Goal: Information Seeking & Learning: Learn about a topic

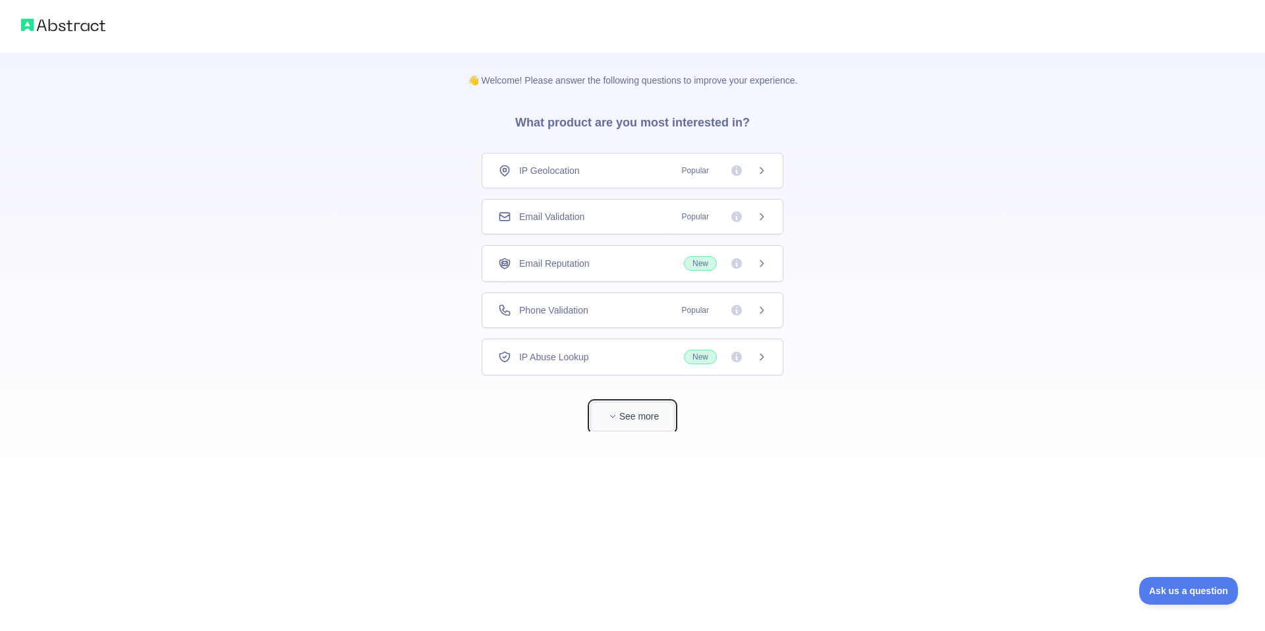
click at [629, 420] on button "See more" at bounding box center [632, 417] width 84 height 30
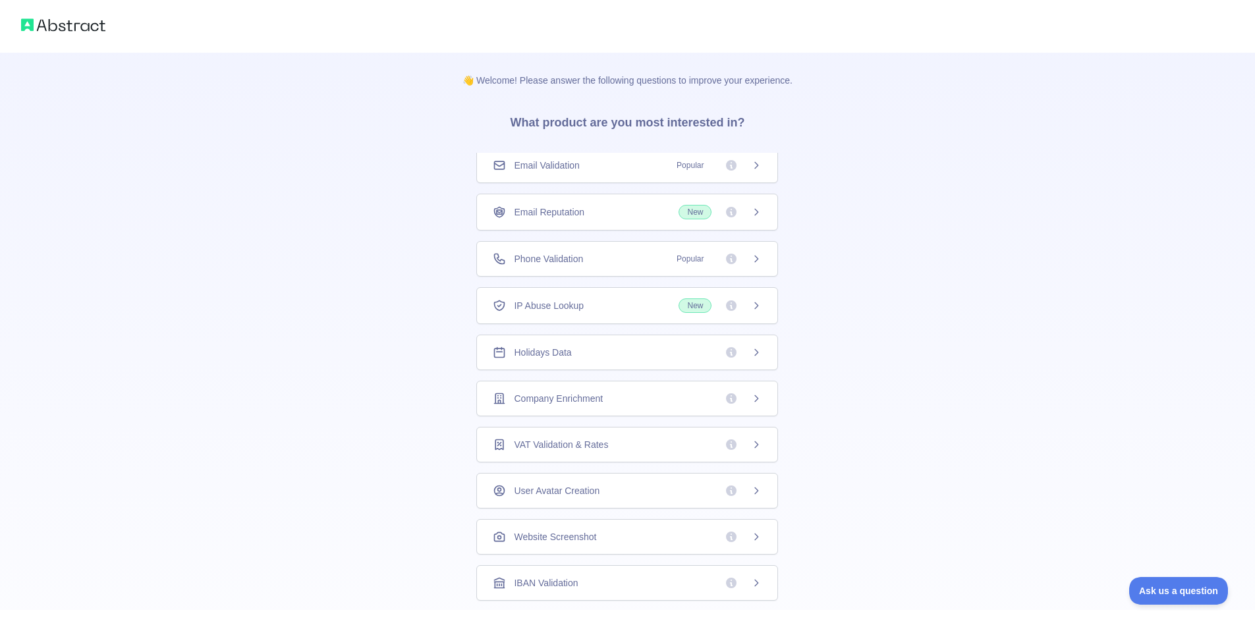
drag, startPoint x: 666, startPoint y: 132, endPoint x: 708, endPoint y: 134, distance: 42.2
click at [708, 134] on h3 "What product are you most interested in?" at bounding box center [627, 120] width 277 height 66
drag, startPoint x: 743, startPoint y: 115, endPoint x: 774, endPoint y: 129, distance: 34.8
click at [785, 113] on div "👋 Welcome! Please answer the following questions to improve your experience. Wh…" at bounding box center [627, 419] width 372 height 733
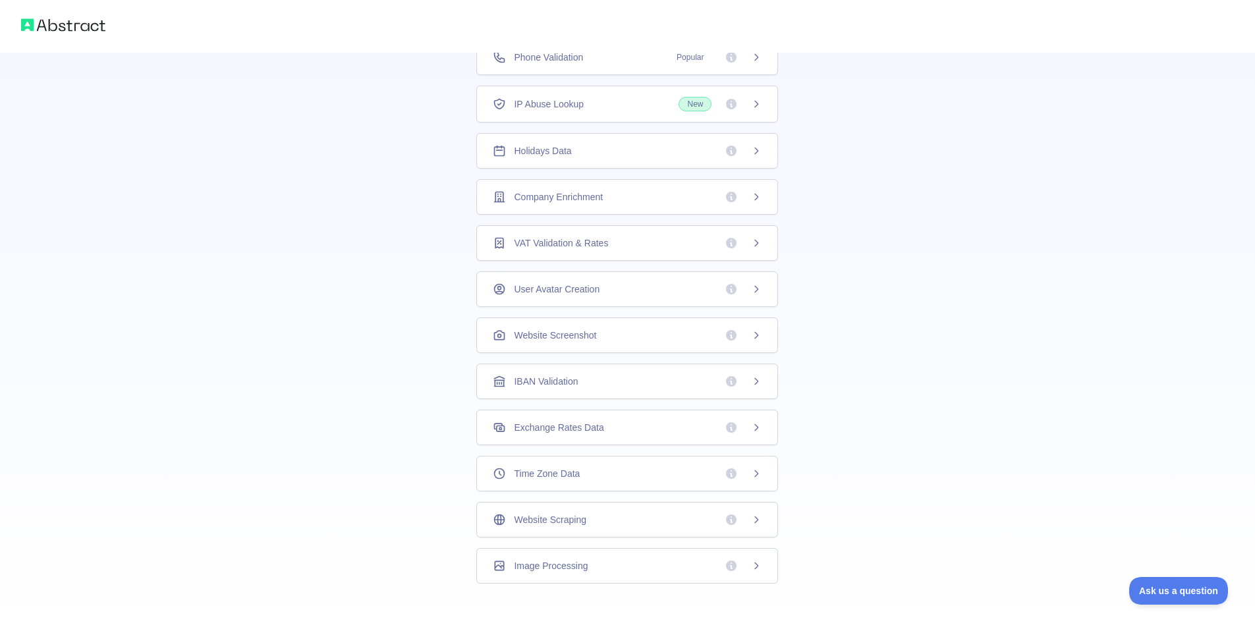
scroll to position [207, 0]
click at [766, 517] on div "Website Scraping" at bounding box center [627, 515] width 302 height 36
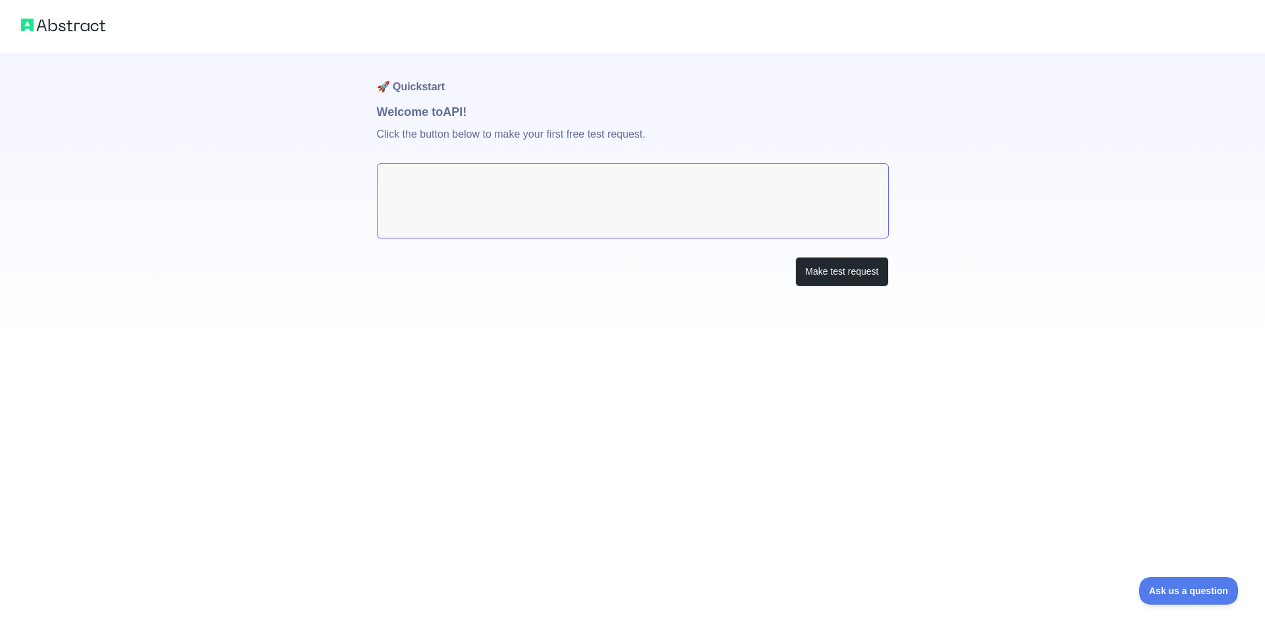
click at [536, 219] on textarea at bounding box center [633, 200] width 512 height 75
click at [745, 184] on textarea at bounding box center [633, 200] width 512 height 75
click at [831, 274] on button "Make test request" at bounding box center [841, 272] width 93 height 30
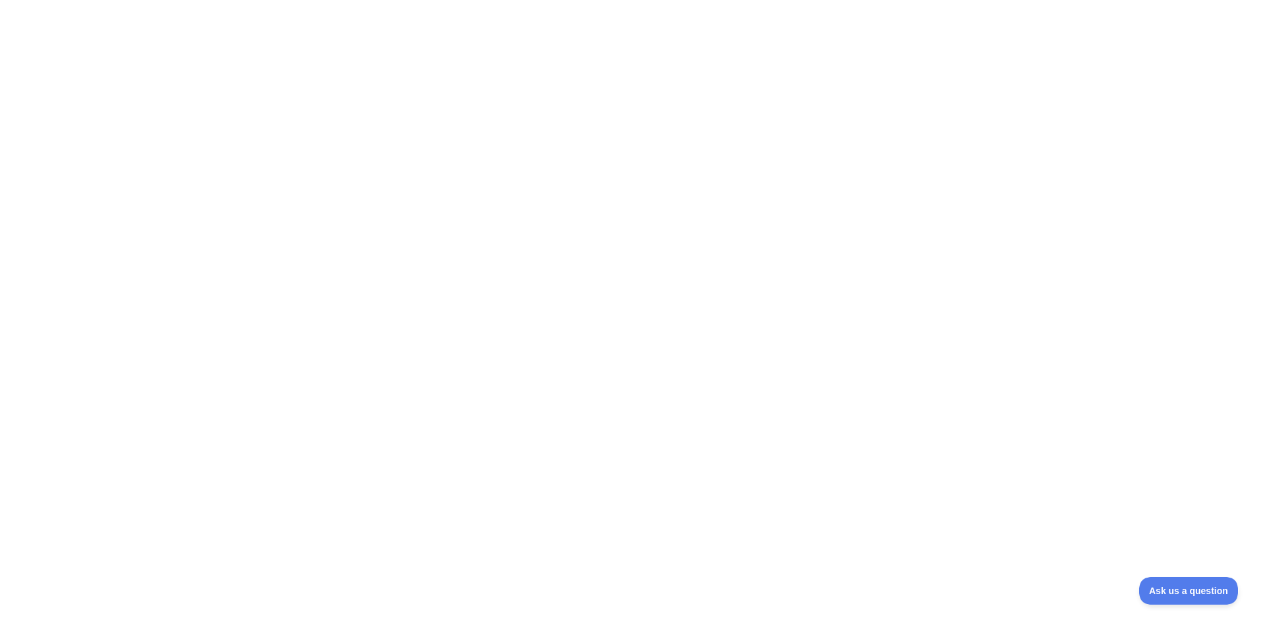
click at [531, 202] on div at bounding box center [632, 315] width 1265 height 631
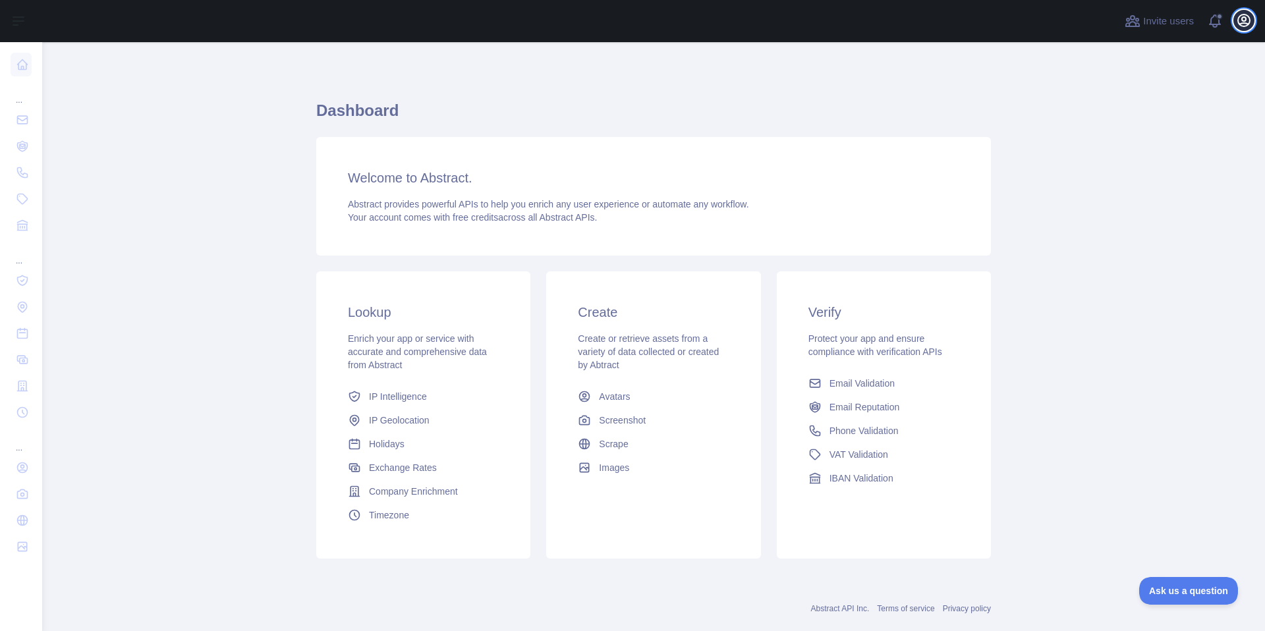
click at [1241, 10] on button "Open user menu" at bounding box center [1243, 20] width 21 height 21
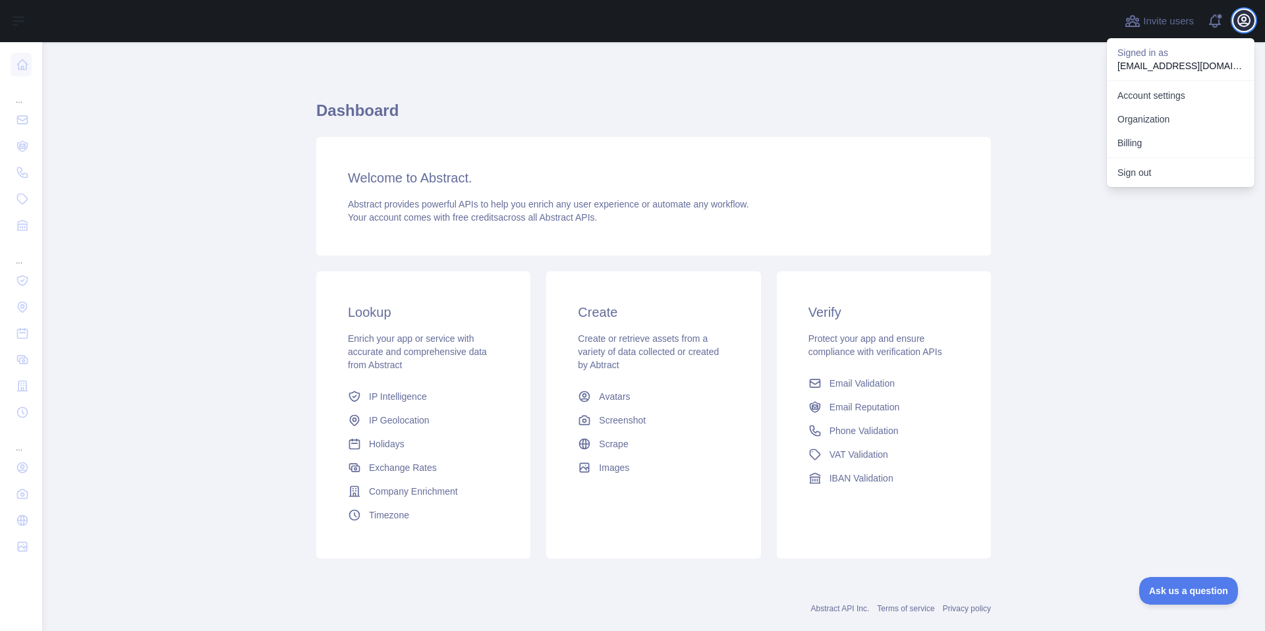
click at [1241, 10] on button "Open user menu" at bounding box center [1243, 20] width 21 height 21
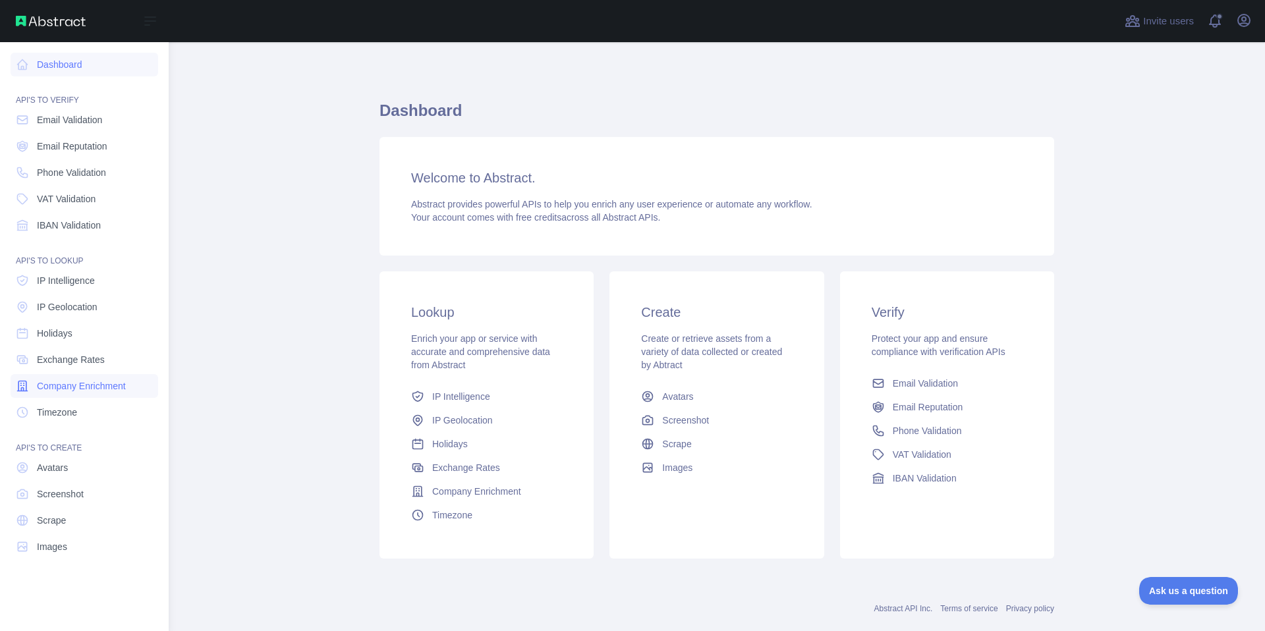
click at [80, 390] on span "Company Enrichment" at bounding box center [81, 386] width 89 height 13
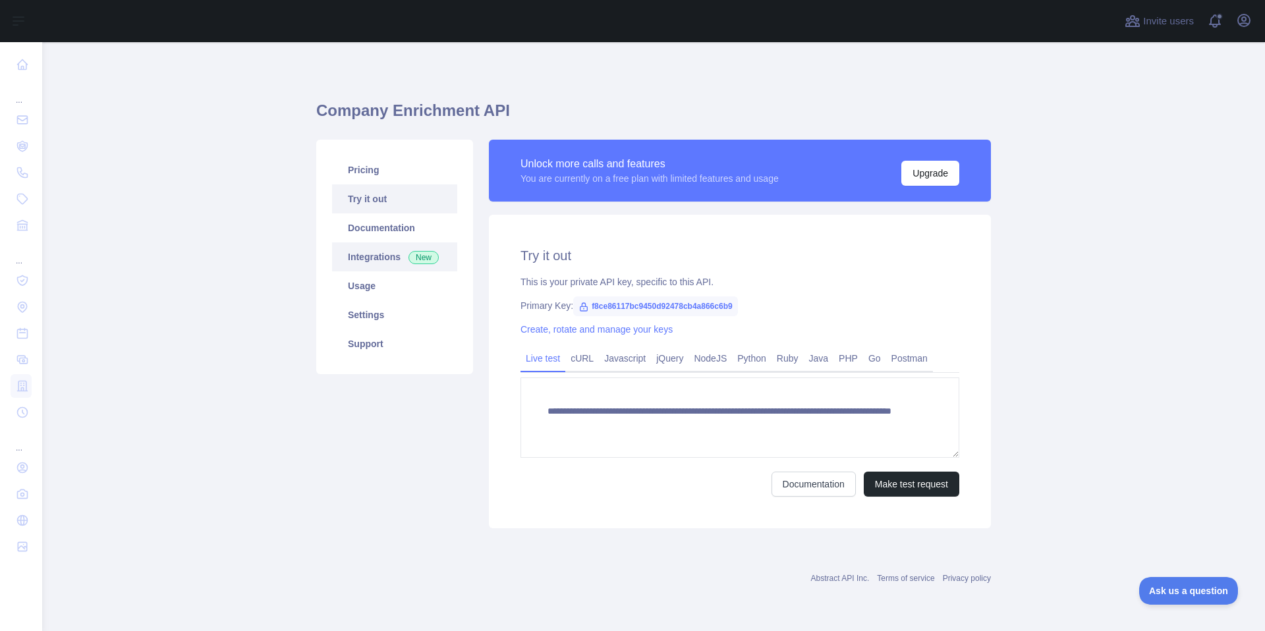
click at [365, 264] on link "Integrations New" at bounding box center [394, 256] width 125 height 29
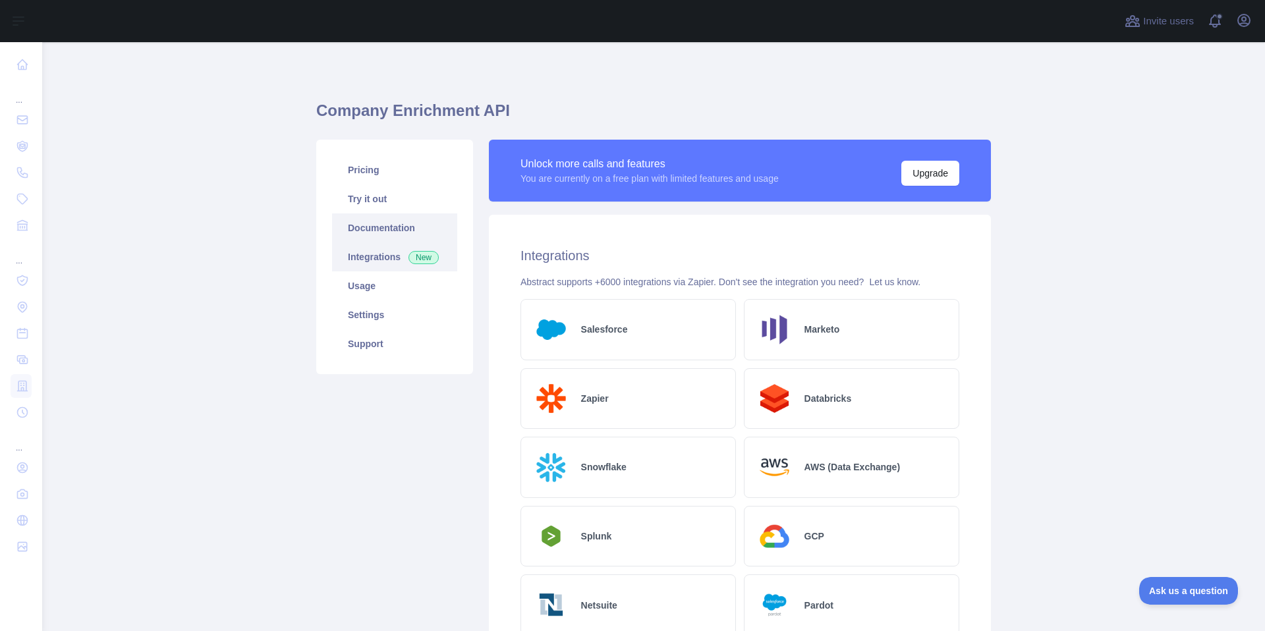
click at [400, 230] on link "Documentation" at bounding box center [394, 227] width 125 height 29
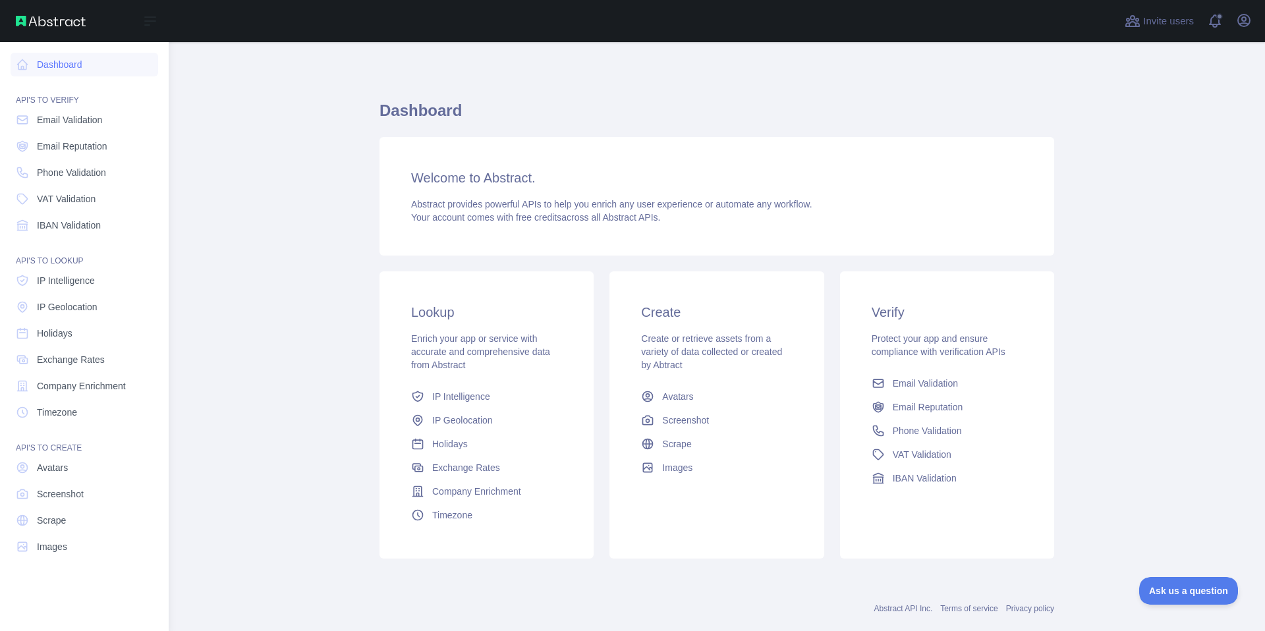
click at [26, 256] on div "API'S TO LOOKUP" at bounding box center [85, 253] width 148 height 26
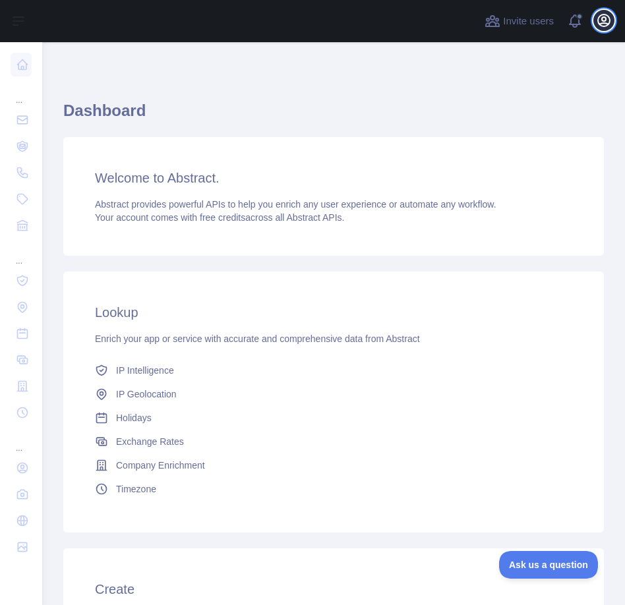
click at [597, 20] on icon "button" at bounding box center [604, 21] width 16 height 16
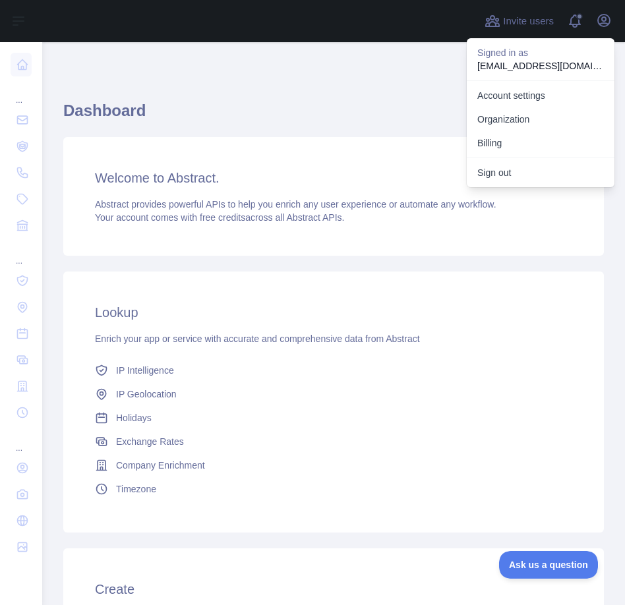
click at [305, 282] on div "Lookup Enrich your app or service with accurate and comprehensive data from Abs…" at bounding box center [333, 401] width 540 height 261
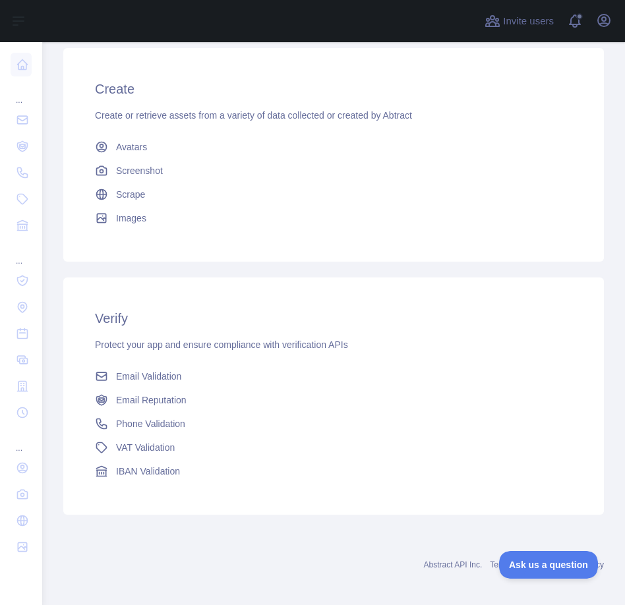
scroll to position [507, 0]
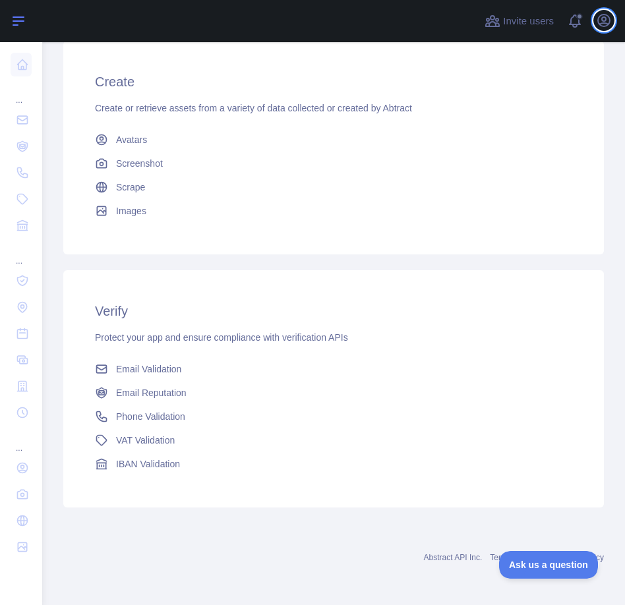
click at [0, 0] on img at bounding box center [0, 0] width 0 height 0
